Goal: Transaction & Acquisition: Obtain resource

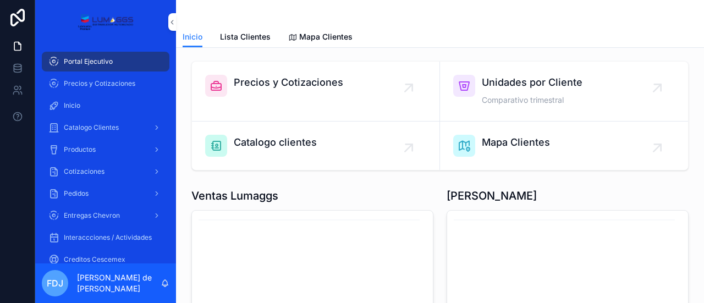
click at [92, 169] on span "Cotizaciones" at bounding box center [84, 171] width 41 height 9
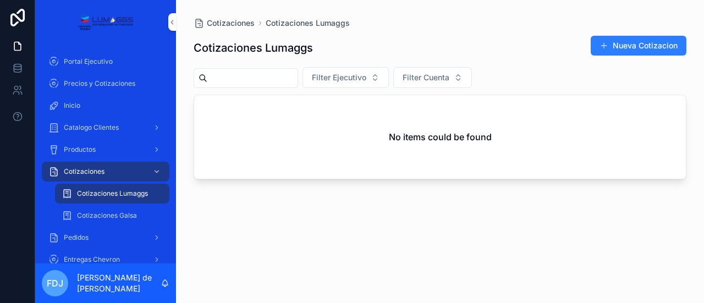
click at [113, 216] on span "Cotizaciones Galsa" at bounding box center [107, 215] width 60 height 9
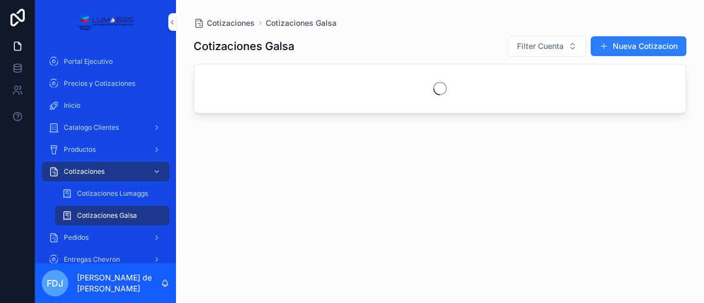
click at [113, 199] on div "Cotizaciones Lumaggs" at bounding box center [112, 194] width 101 height 18
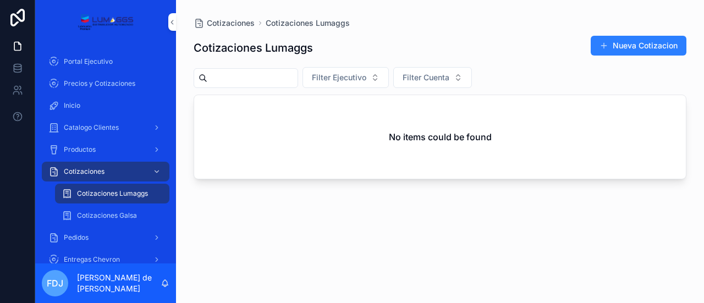
click at [92, 235] on div "Pedidos" at bounding box center [105, 238] width 114 height 18
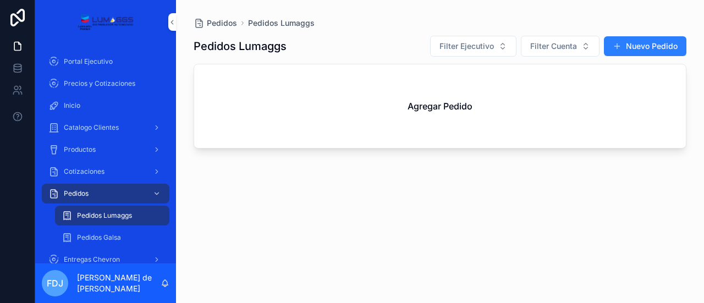
click at [116, 233] on span "Pedidos Galsa" at bounding box center [99, 237] width 44 height 9
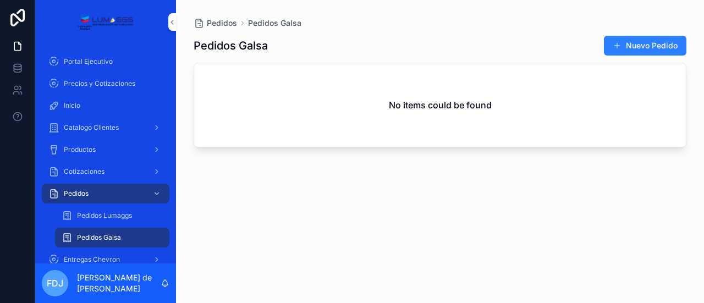
click at [116, 218] on span "Pedidos Lumaggs" at bounding box center [104, 215] width 55 height 9
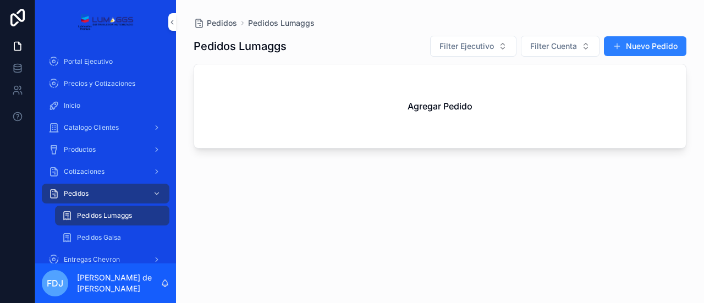
click at [112, 237] on span "Pedidos Galsa" at bounding box center [99, 237] width 44 height 9
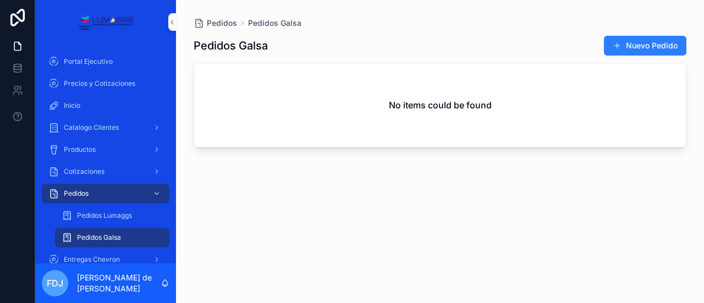
click at [105, 191] on div "Pedidos" at bounding box center [105, 194] width 114 height 18
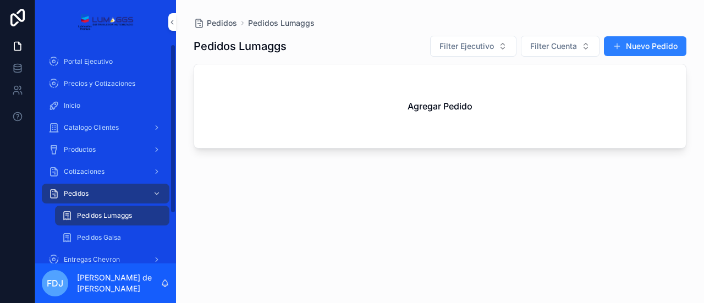
click at [86, 237] on span "Pedidos Galsa" at bounding box center [99, 237] width 44 height 9
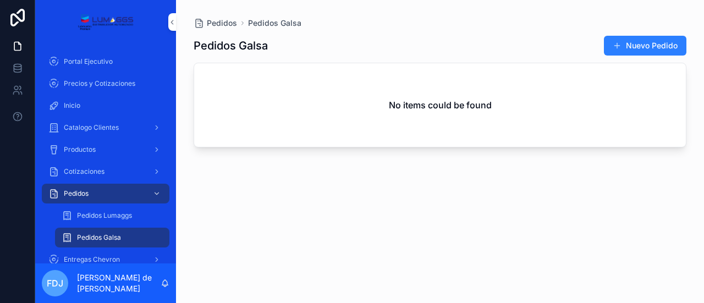
click at [95, 219] on span "Pedidos Lumaggs" at bounding box center [104, 215] width 55 height 9
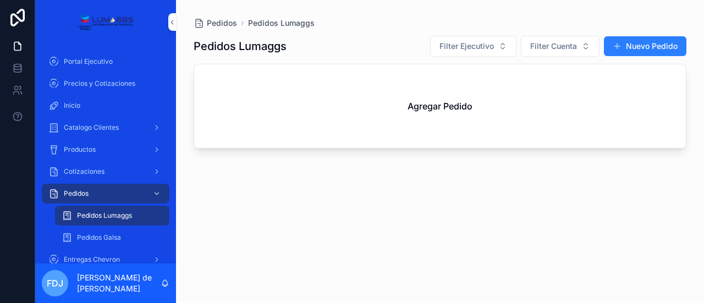
click at [98, 256] on span "Entregas Chevron" at bounding box center [92, 259] width 56 height 9
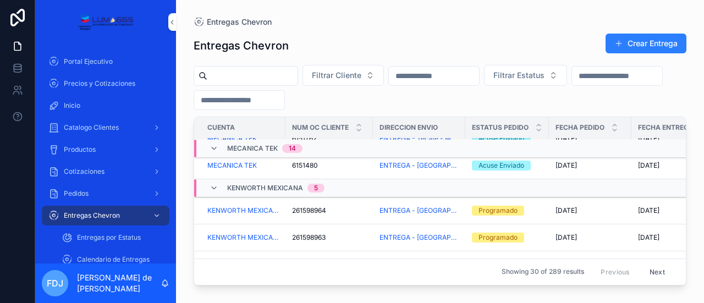
scroll to position [373, 0]
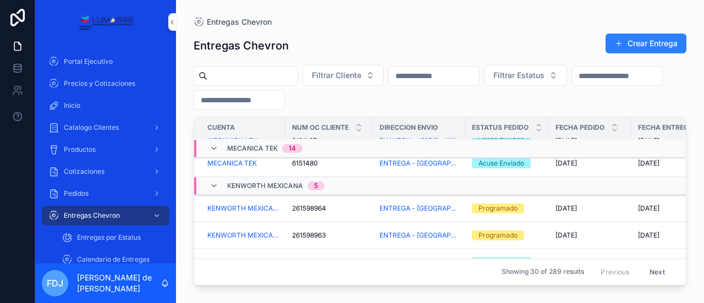
click at [349, 233] on div "261598963 261598963" at bounding box center [329, 235] width 74 height 9
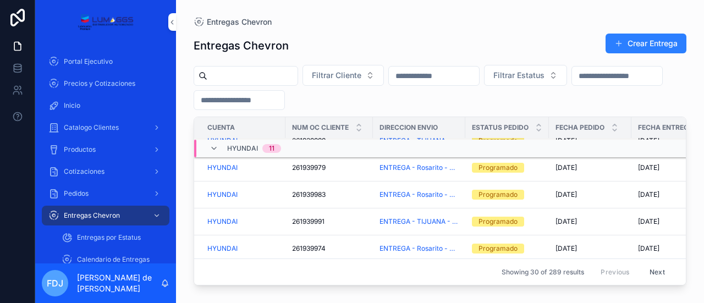
scroll to position [760, 0]
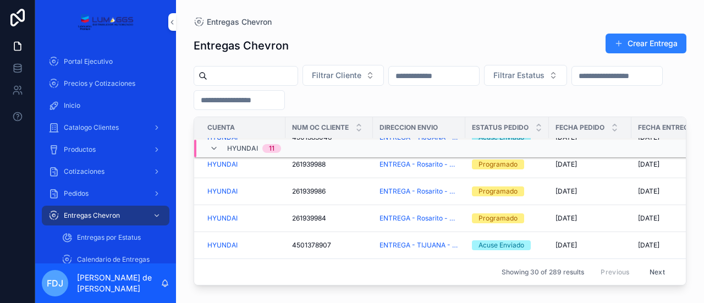
click at [124, 230] on div "Entregas por Estatus" at bounding box center [112, 238] width 101 height 18
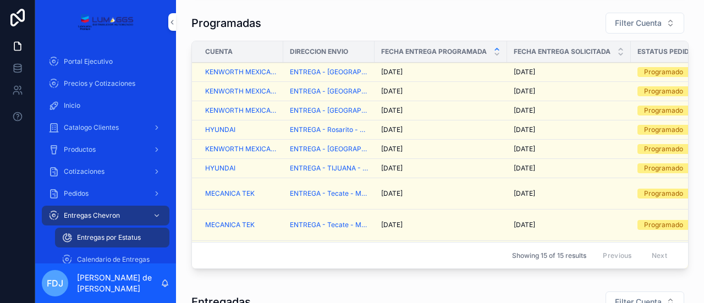
click at [449, 91] on div "[DATE] [DATE]" at bounding box center [440, 91] width 119 height 9
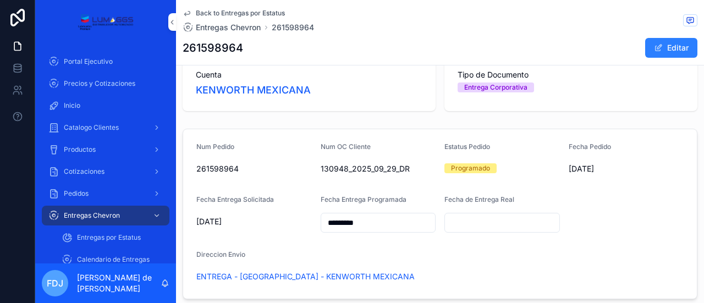
scroll to position [68, 0]
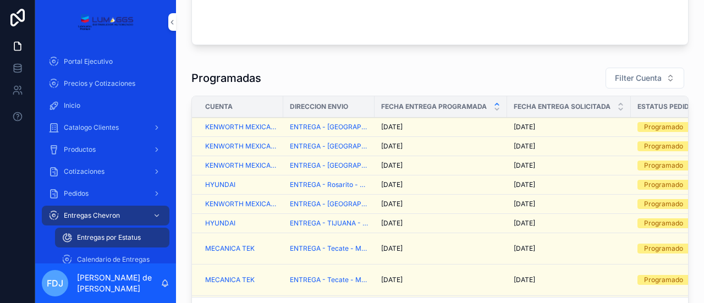
click at [438, 144] on div "[DATE] [DATE]" at bounding box center [440, 146] width 119 height 9
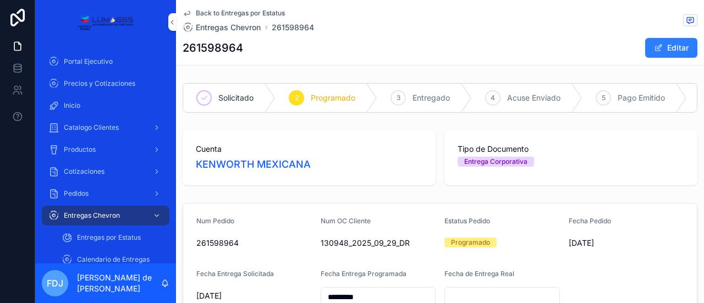
click at [92, 211] on div "Entregas Chevron" at bounding box center [105, 216] width 114 height 18
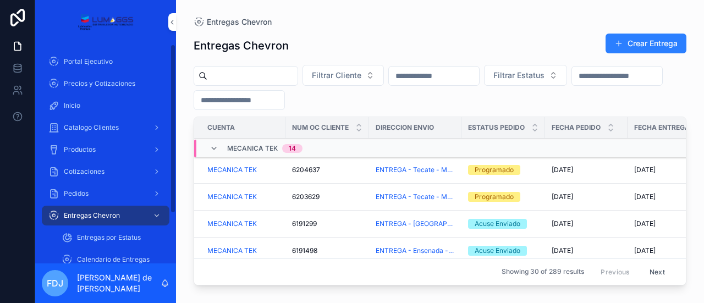
click at [109, 237] on span "Entregas por Estatus" at bounding box center [109, 237] width 64 height 9
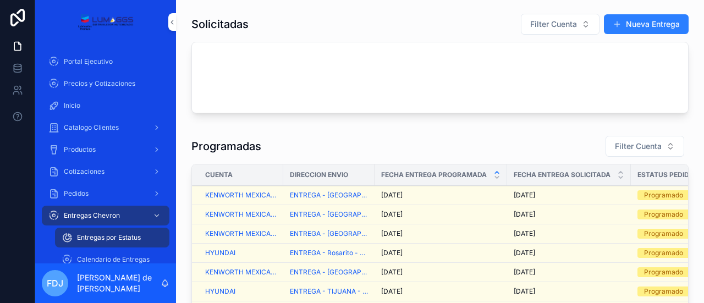
click at [101, 257] on span "Calendario de Entregas" at bounding box center [113, 259] width 73 height 9
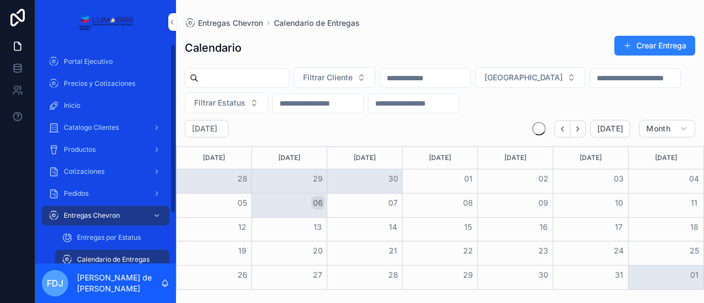
click at [123, 235] on span "Entregas por Estatus" at bounding box center [109, 237] width 64 height 9
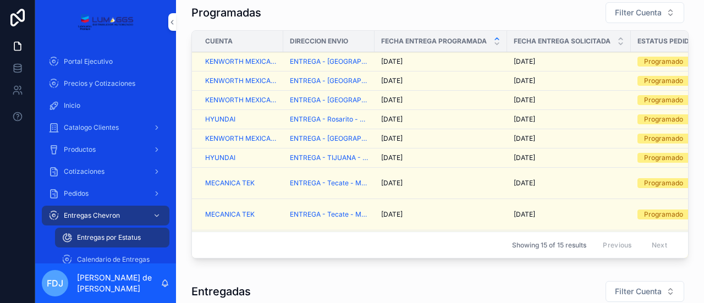
click at [451, 135] on div "[DATE] [DATE]" at bounding box center [440, 138] width 119 height 9
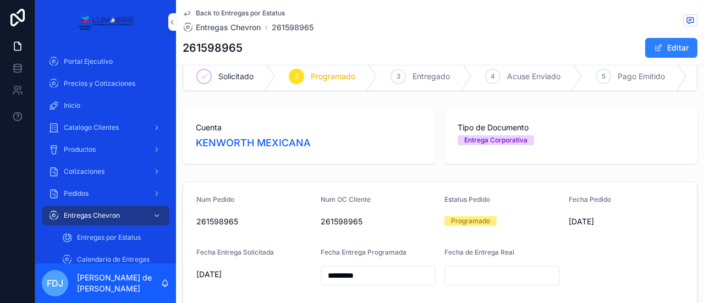
scroll to position [134, 0]
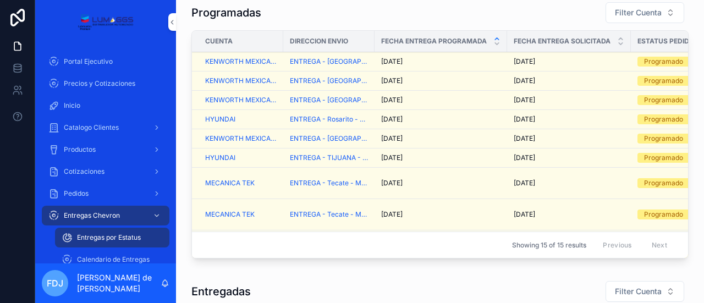
click at [247, 97] on span "KENWORTH MEXICANA" at bounding box center [241, 100] width 72 height 9
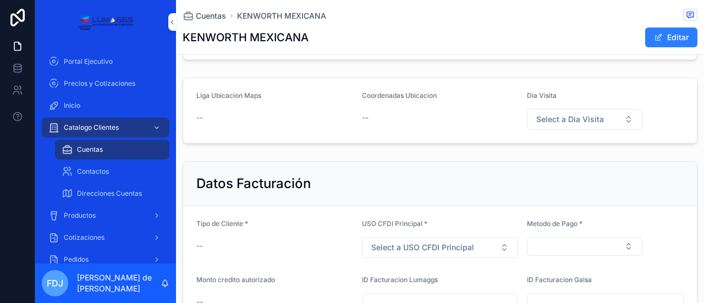
scroll to position [333, 0]
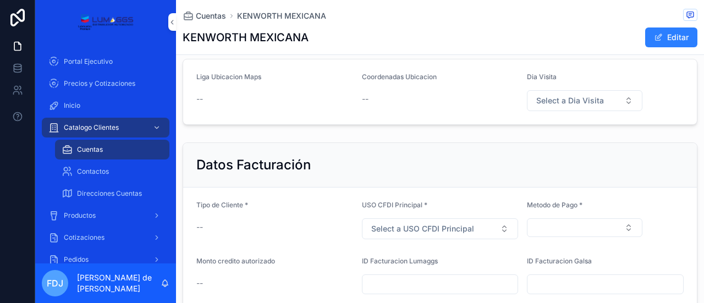
click at [123, 258] on div "Pedidos" at bounding box center [105, 260] width 114 height 18
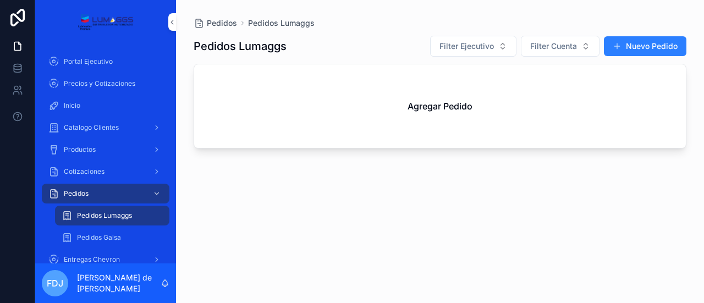
click at [122, 216] on span "Pedidos Lumaggs" at bounding box center [104, 215] width 55 height 9
click at [117, 237] on span "Pedidos Galsa" at bounding box center [99, 237] width 44 height 9
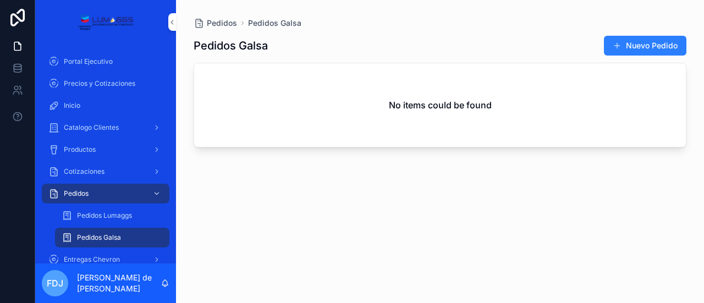
click at [108, 192] on div "Pedidos" at bounding box center [105, 194] width 114 height 18
click at [408, 6] on div "Pedidos Pedidos Galsa Pedidos Galsa Nuevo Pedido No items could be found" at bounding box center [440, 145] width 528 height 290
click at [92, 255] on span "Entregas Chevron" at bounding box center [92, 259] width 56 height 9
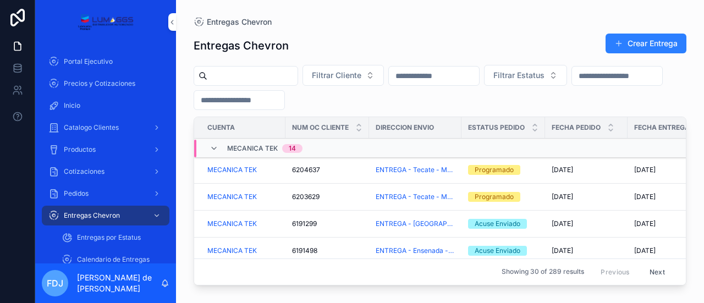
click at [121, 238] on span "Entregas por Estatus" at bounding box center [109, 237] width 64 height 9
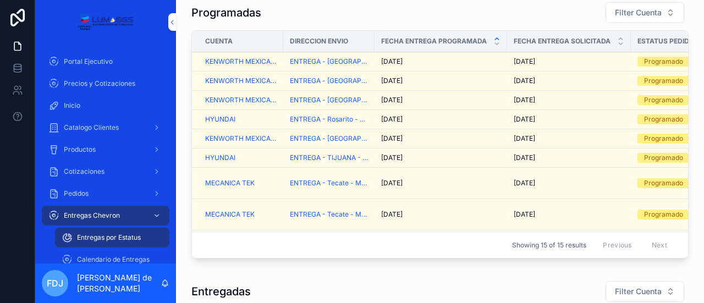
scroll to position [139, 0]
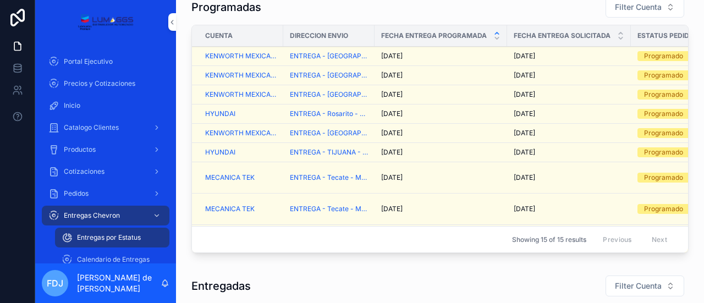
click at [437, 87] on td "[DATE] [DATE]" at bounding box center [441, 94] width 133 height 19
click at [430, 91] on div "[DATE] [DATE]" at bounding box center [440, 94] width 119 height 9
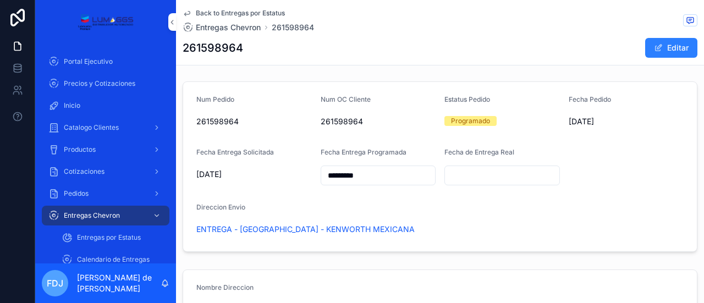
scroll to position [118, 0]
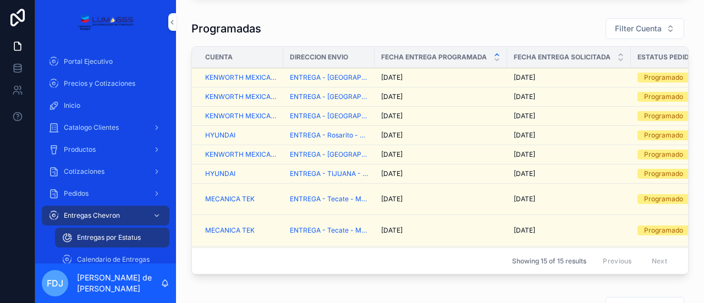
click at [469, 98] on div "[DATE] [DATE]" at bounding box center [440, 96] width 119 height 9
click at [442, 76] on div "[DATE] [DATE]" at bounding box center [440, 77] width 119 height 9
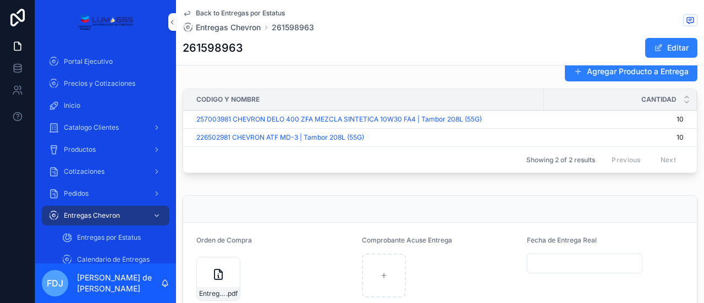
scroll to position [507, 0]
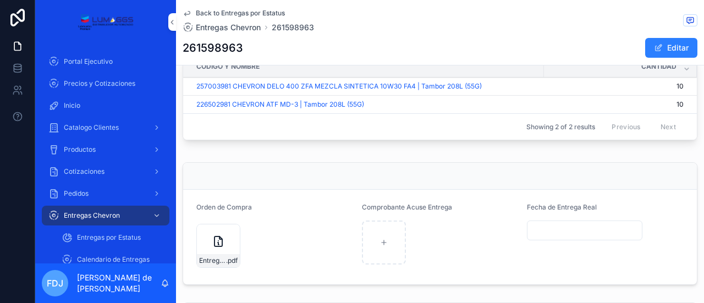
click at [212, 240] on icon "scrollable content" at bounding box center [218, 241] width 13 height 13
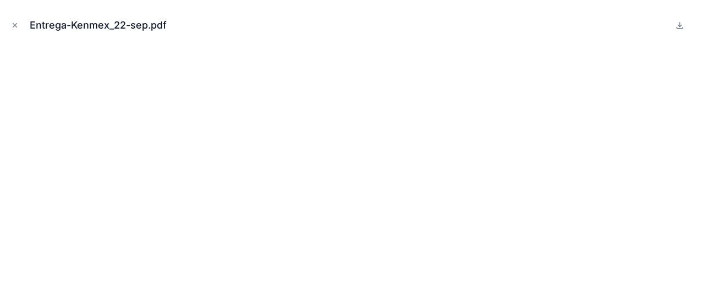
click at [698, 184] on div "Entrega-Kenmex_22-sep.pdf" at bounding box center [352, 151] width 704 height 303
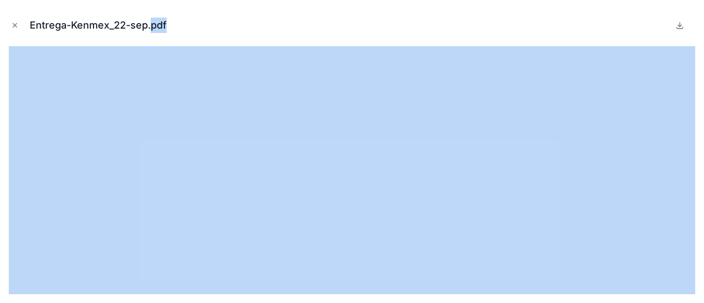
click at [699, 180] on div "Entrega-Kenmex_22-sep.pdf" at bounding box center [352, 151] width 704 height 303
click at [511, 43] on div "Entrega-Kenmex_22-sep.pdf" at bounding box center [352, 151] width 704 height 303
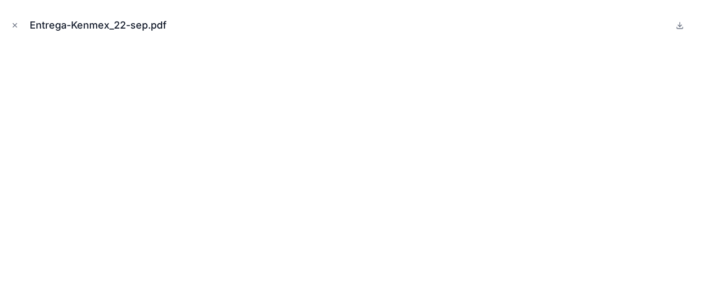
drag, startPoint x: 696, startPoint y: 160, endPoint x: 696, endPoint y: 144, distance: 16.5
click at [696, 144] on div "Entrega-Kenmex_22-sep.pdf" at bounding box center [352, 151] width 704 height 303
click at [699, 172] on div "Entrega-Kenmex_22-sep.pdf" at bounding box center [352, 151] width 704 height 303
drag, startPoint x: 699, startPoint y: 172, endPoint x: 700, endPoint y: 179, distance: 6.7
click at [700, 179] on div "Entrega-Kenmex_22-sep.pdf" at bounding box center [352, 151] width 704 height 303
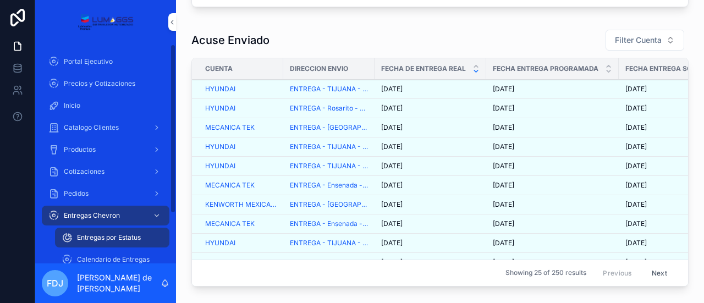
drag, startPoint x: 104, startPoint y: 240, endPoint x: 108, endPoint y: 252, distance: 12.7
click at [104, 239] on span "Entregas por Estatus" at bounding box center [109, 237] width 64 height 9
click at [116, 259] on span "Calendario de Entregas" at bounding box center [113, 259] width 73 height 9
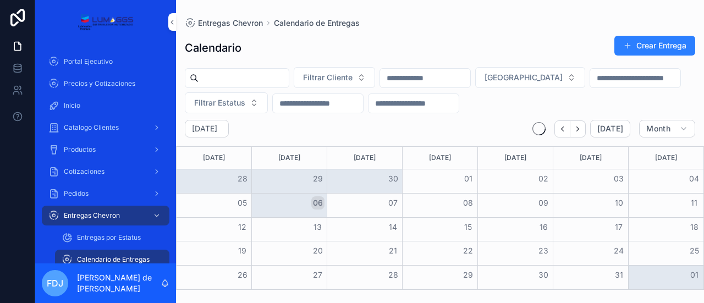
click at [104, 240] on span "Entregas por Estatus" at bounding box center [109, 237] width 64 height 9
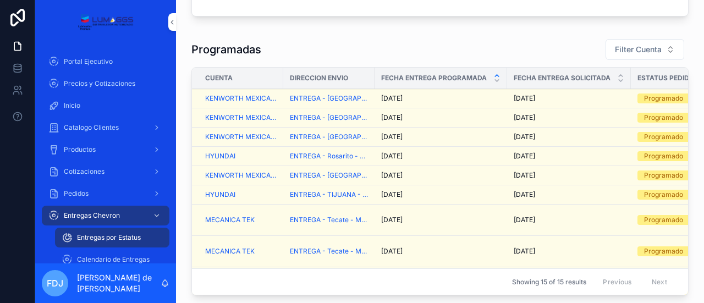
scroll to position [98, 0]
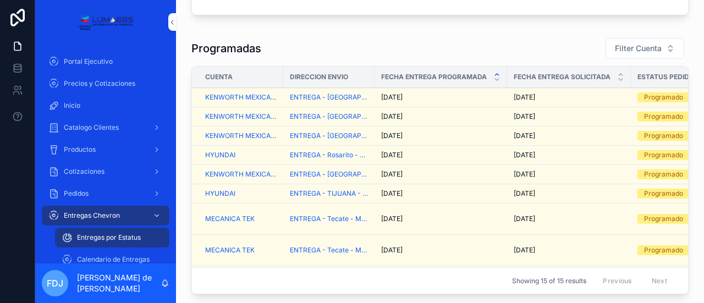
click at [453, 138] on div "[DATE] [DATE]" at bounding box center [440, 136] width 119 height 9
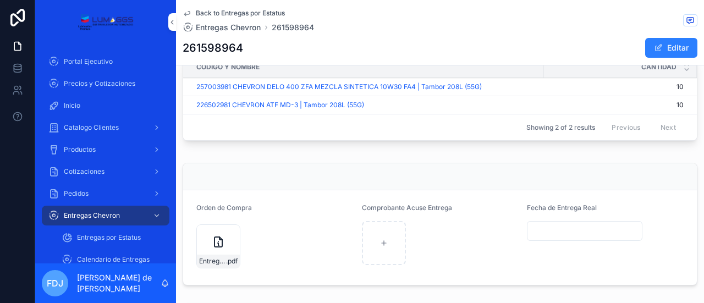
scroll to position [511, 0]
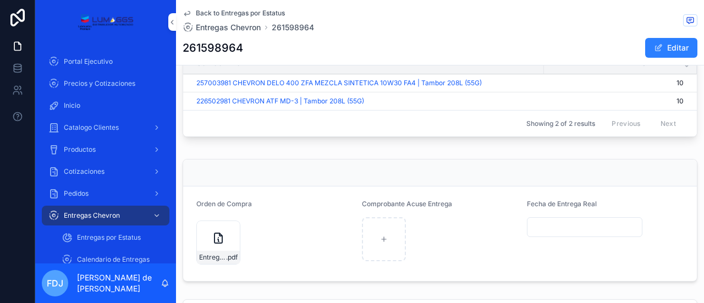
click at [207, 231] on div "Entrega-Kenmex_29-sep .pdf" at bounding box center [218, 243] width 44 height 44
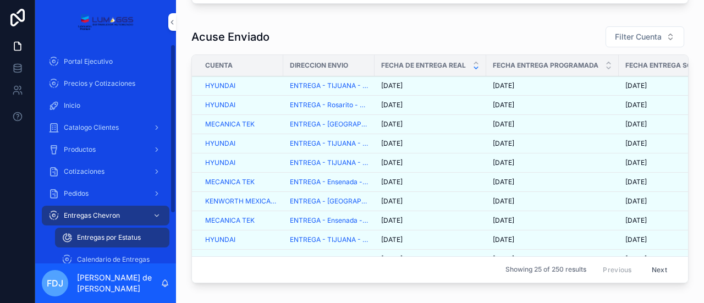
click at [111, 238] on span "Entregas por Estatus" at bounding box center [109, 237] width 64 height 9
click at [110, 258] on span "Calendario de Entregas" at bounding box center [113, 259] width 73 height 9
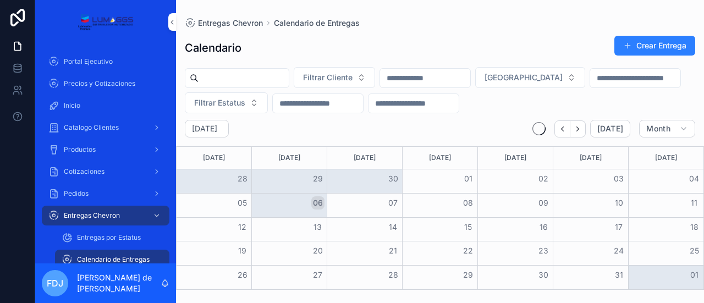
click at [108, 234] on span "Entregas por Estatus" at bounding box center [109, 237] width 64 height 9
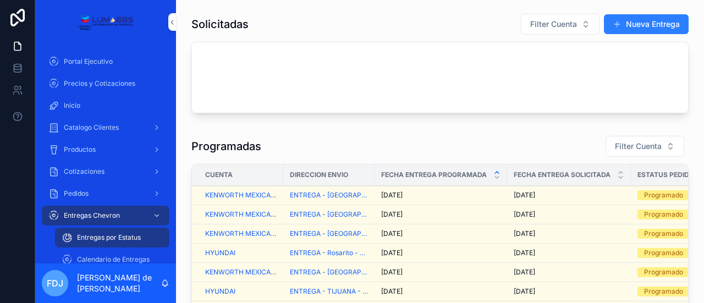
click at [457, 213] on div "[DATE] [DATE]" at bounding box center [440, 214] width 119 height 9
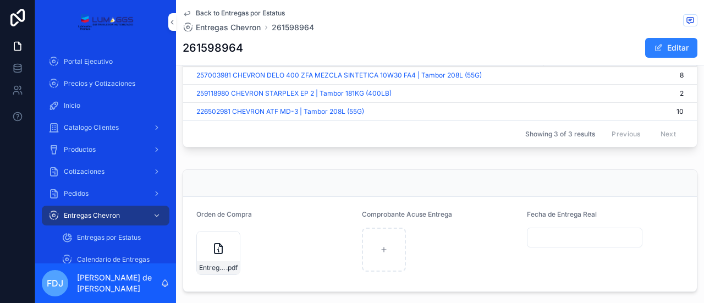
scroll to position [524, 0]
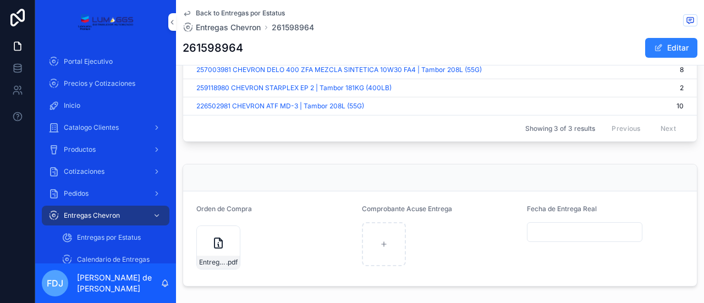
click at [209, 233] on div "Entrega-Kenmex_29-sep .pdf" at bounding box center [218, 248] width 44 height 44
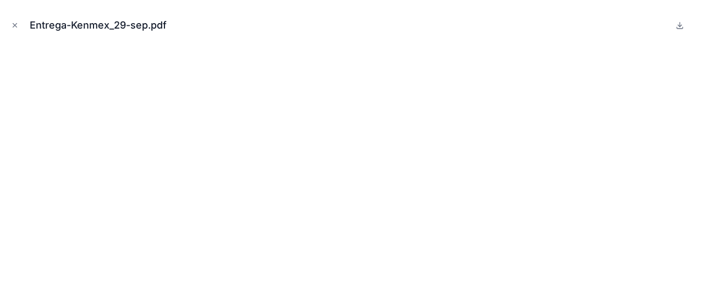
drag, startPoint x: 704, startPoint y: 173, endPoint x: 703, endPoint y: 214, distance: 40.7
click at [703, 214] on div "Entrega-Kenmex_29-sep.pdf" at bounding box center [352, 151] width 704 height 303
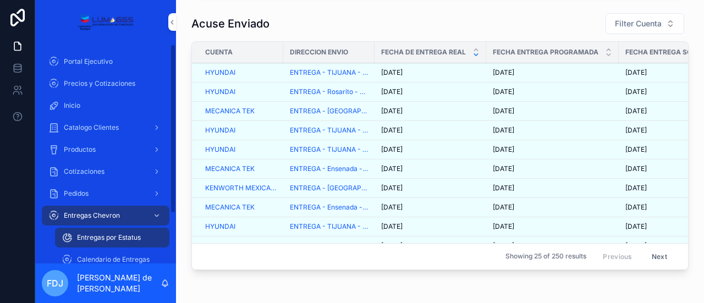
drag, startPoint x: 91, startPoint y: 236, endPoint x: 172, endPoint y: 242, distance: 80.5
click at [91, 236] on span "Entregas por Estatus" at bounding box center [109, 237] width 64 height 9
click at [102, 236] on span "Entregas por Estatus" at bounding box center [109, 237] width 64 height 9
